Goal: Transaction & Acquisition: Purchase product/service

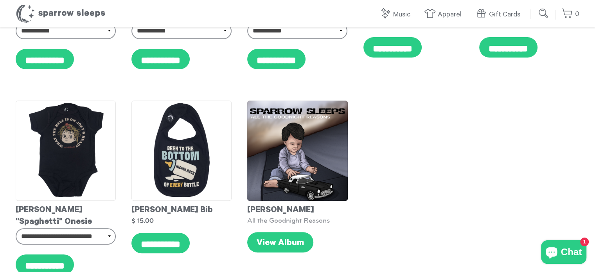
scroll to position [222, 0]
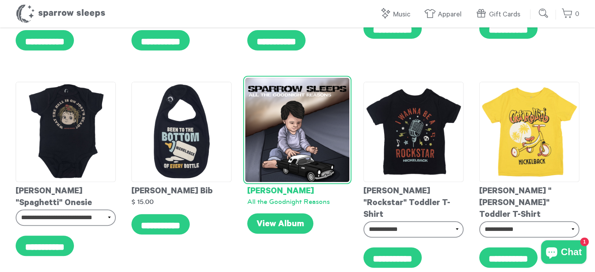
click at [303, 120] on img at bounding box center [297, 130] width 104 height 104
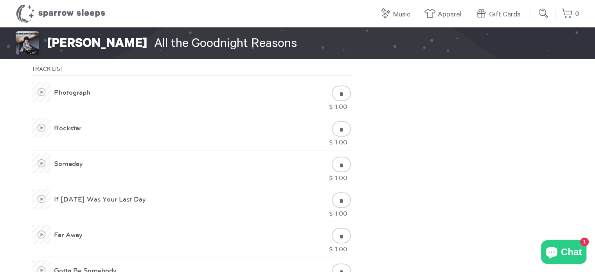
scroll to position [385, 0]
click at [42, 84] on span at bounding box center [42, 94] width 20 height 20
click at [44, 119] on span at bounding box center [42, 129] width 20 height 20
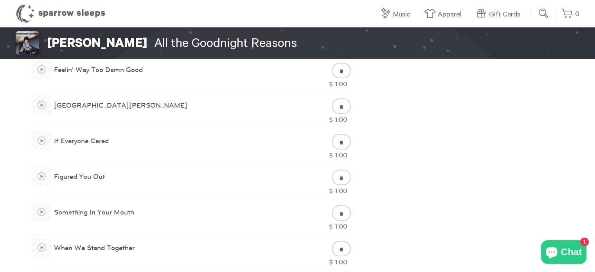
scroll to position [625, 0]
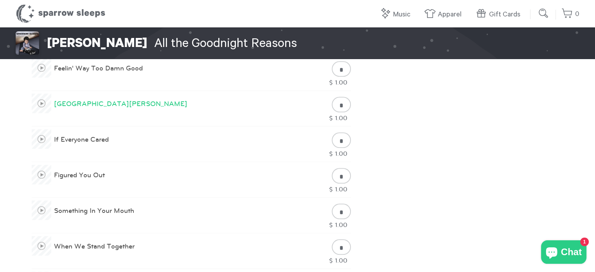
click at [39, 94] on span at bounding box center [42, 104] width 20 height 20
click at [40, 165] on span at bounding box center [42, 175] width 20 height 20
click at [547, 78] on div "Nickelback All the Goodnight Reasons 16 Songs • 1h 13m 6s Nickelback All the Go…" at bounding box center [297, 51] width 595 height 1297
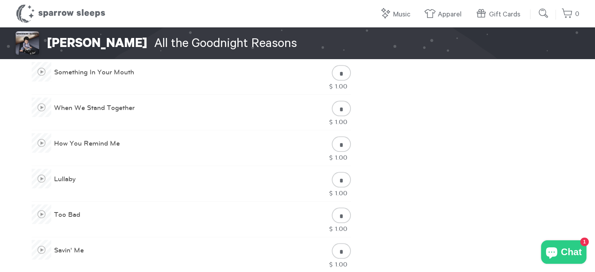
scroll to position [765, 0]
click at [42, 132] on span at bounding box center [42, 141] width 20 height 20
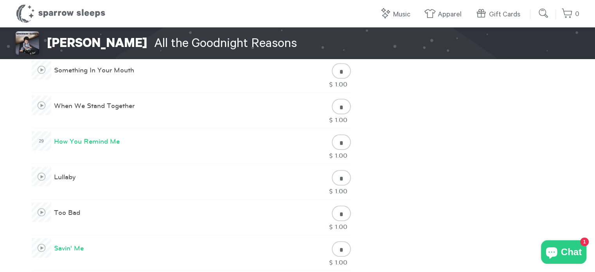
click at [40, 238] on span at bounding box center [42, 248] width 20 height 20
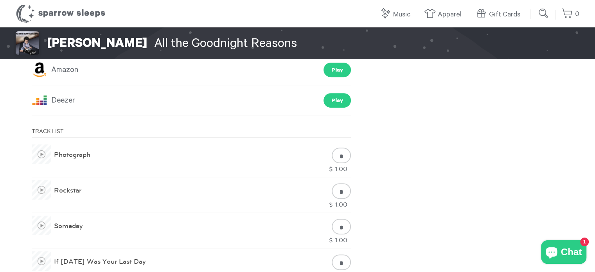
scroll to position [323, 0]
click at [42, 217] on span at bounding box center [42, 227] width 20 height 20
click at [44, 182] on span at bounding box center [42, 192] width 20 height 20
click at [41, 146] on span at bounding box center [42, 156] width 20 height 20
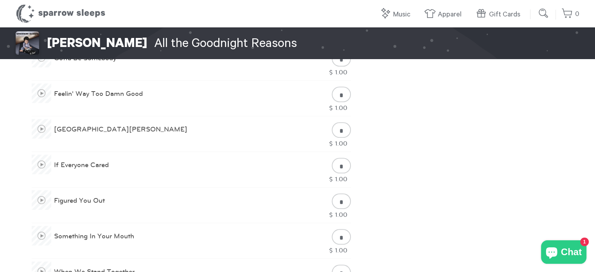
scroll to position [606, 0]
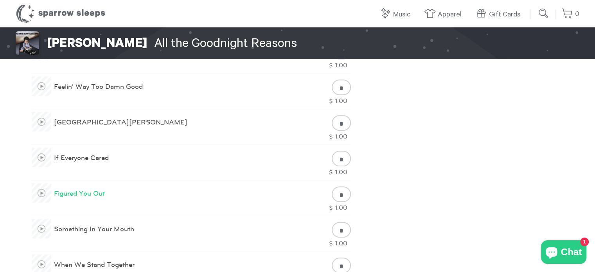
click at [39, 183] on span at bounding box center [42, 193] width 20 height 20
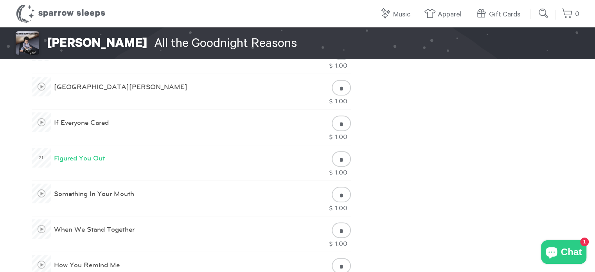
scroll to position [629, 0]
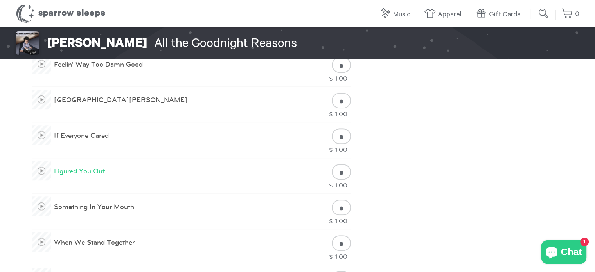
click at [41, 161] on span at bounding box center [42, 171] width 20 height 20
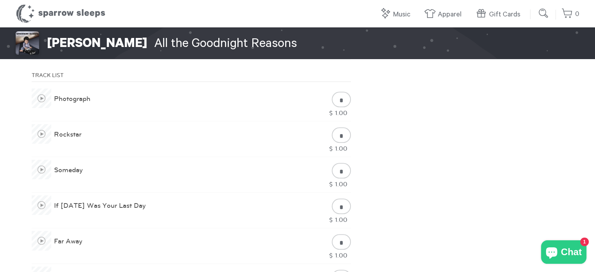
scroll to position [384, 0]
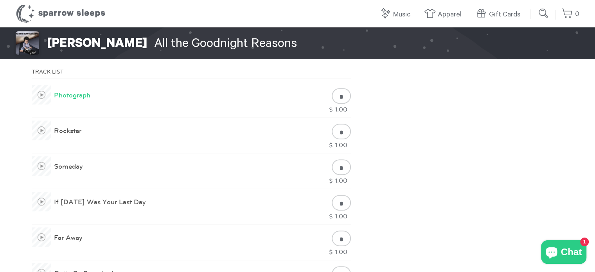
click at [42, 85] on span at bounding box center [42, 95] width 20 height 20
click at [41, 121] on span at bounding box center [42, 131] width 20 height 20
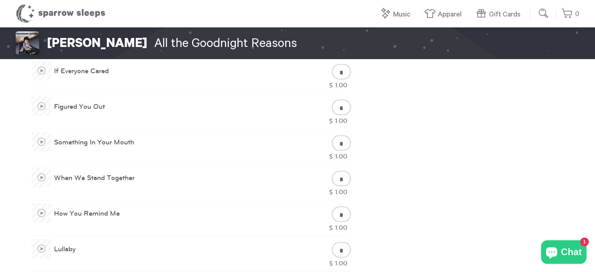
scroll to position [695, 0]
click at [42, 130] on span at bounding box center [42, 140] width 20 height 20
click at [41, 202] on span at bounding box center [42, 212] width 20 height 20
click at [47, 202] on div at bounding box center [42, 212] width 20 height 20
click at [40, 207] on span at bounding box center [41, 211] width 9 height 9
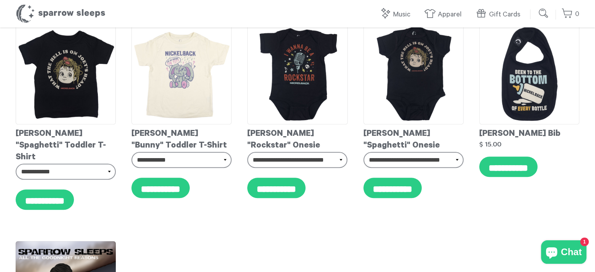
scroll to position [443, 0]
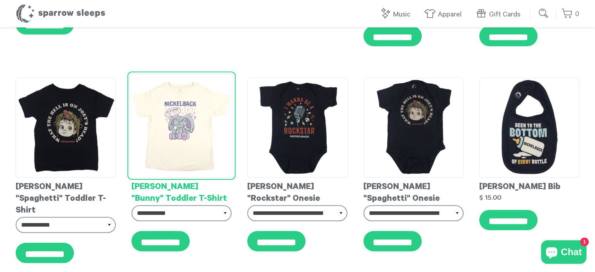
click at [185, 90] on img at bounding box center [182, 125] width 104 height 104
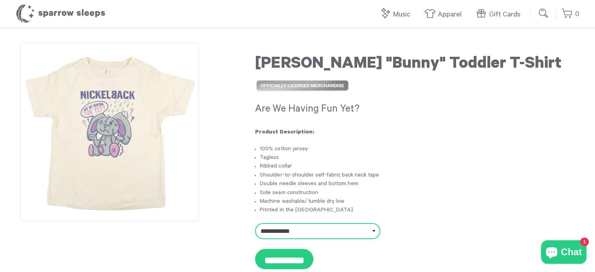
click at [327, 235] on select "**********" at bounding box center [317, 231] width 125 height 16
select select "**********"
click at [255, 223] on select "**********" at bounding box center [317, 231] width 125 height 16
